Goal: Complete application form: Complete application form

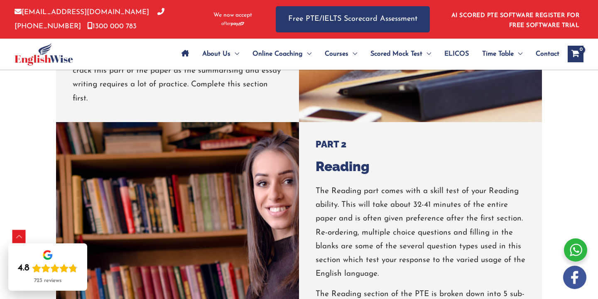
scroll to position [1050, 0]
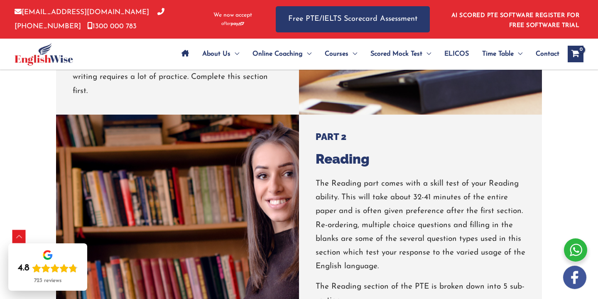
click at [24, 202] on div "PTE Sample Questions " * " indicates required fields Full name * Phone number *…" at bounding box center [299, 150] width 598 height 2004
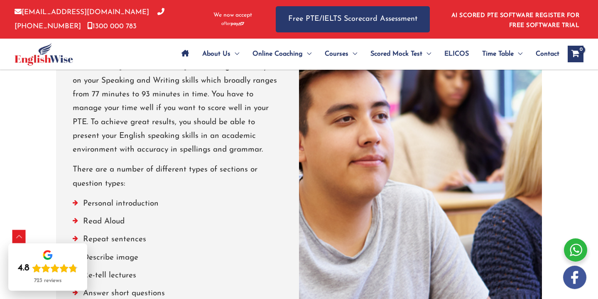
scroll to position [741, 0]
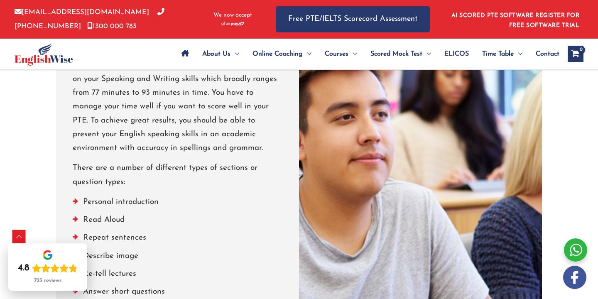
click at [173, 229] on li "Read Aloud" at bounding box center [178, 222] width 210 height 18
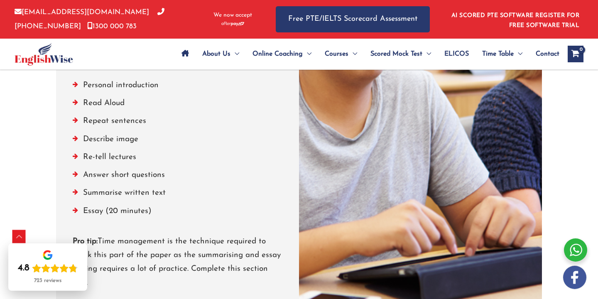
scroll to position [853, 0]
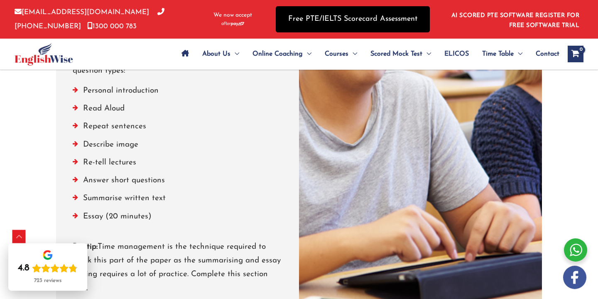
click at [354, 15] on link "Free PTE/IELTS Scorecard Assessment" at bounding box center [353, 19] width 154 height 26
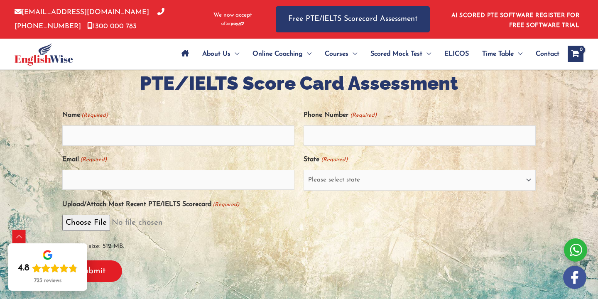
scroll to position [171, 0]
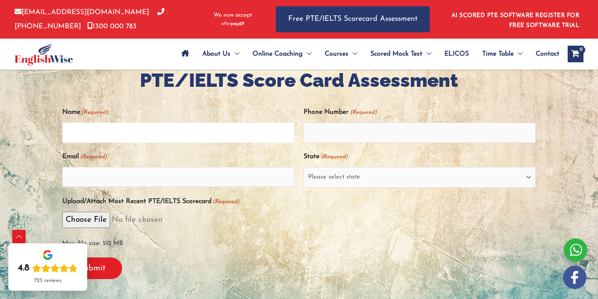
click at [188, 128] on input "Name (Required)" at bounding box center [178, 133] width 232 height 20
type input "anu bedi"
type input "dranubedi08@gmail.com"
select select "New South Wales (NSW)"
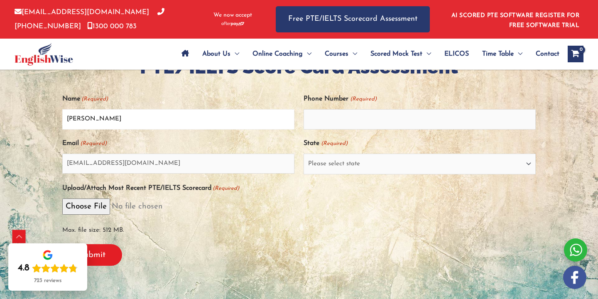
scroll to position [196, 0]
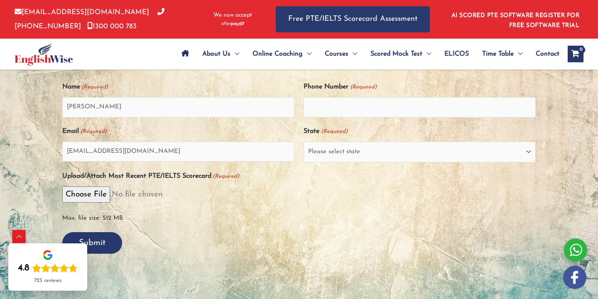
click at [102, 240] on input "Submit" at bounding box center [92, 243] width 60 height 22
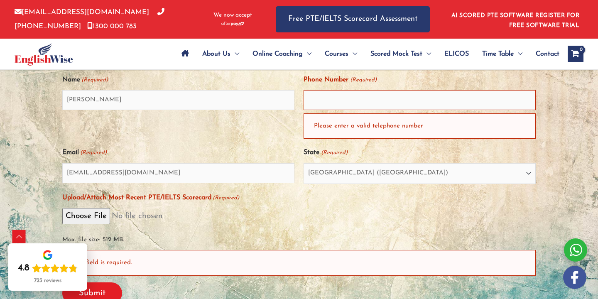
scroll to position [238, 0]
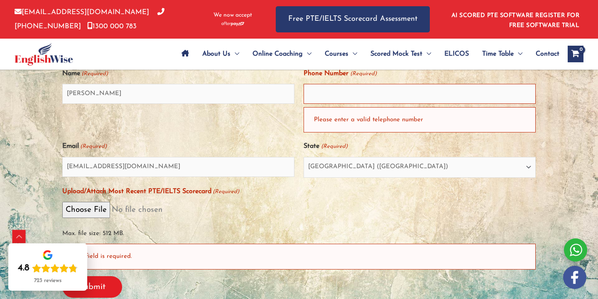
click at [8, 1] on div "info@englishwise.com.au 02-8628-7293 1300 000 783 We now accept Free PTE/IELTS …" at bounding box center [299, 19] width 598 height 39
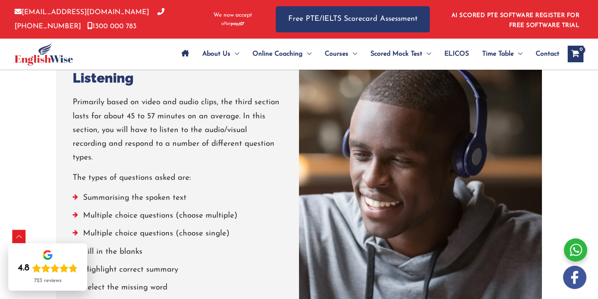
scroll to position [1352, 0]
